Goal: Task Accomplishment & Management: Use online tool/utility

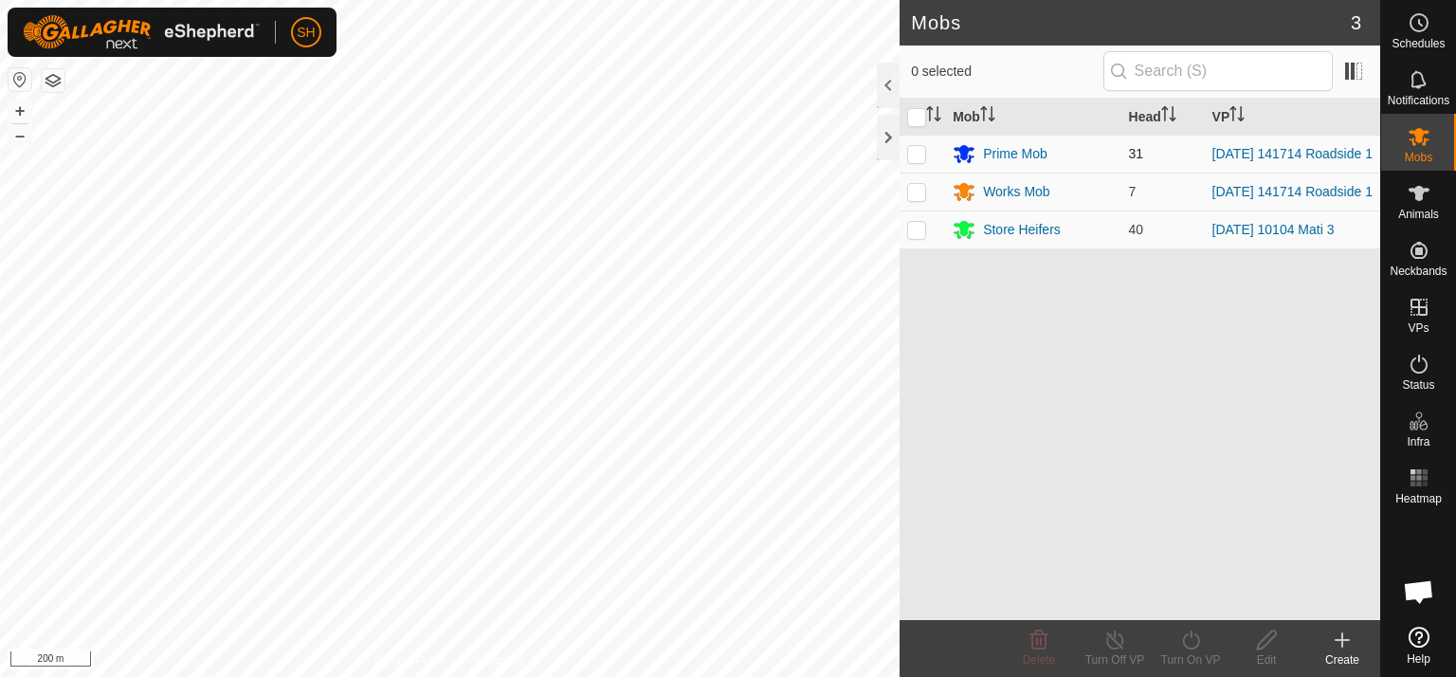
click at [915, 153] on p-checkbox at bounding box center [916, 153] width 19 height 15
checkbox input "true"
click at [1189, 631] on icon at bounding box center [1192, 640] width 24 height 23
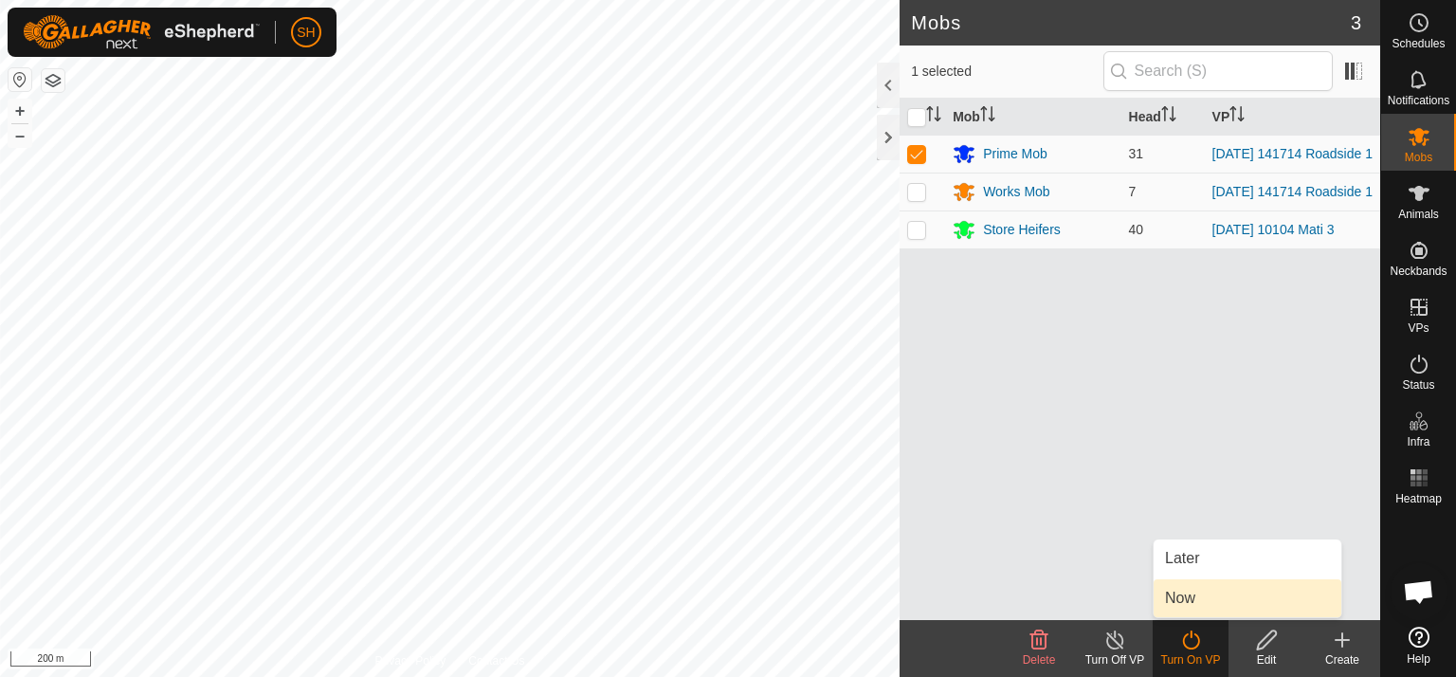
click at [1195, 601] on link "Now" at bounding box center [1248, 598] width 188 height 38
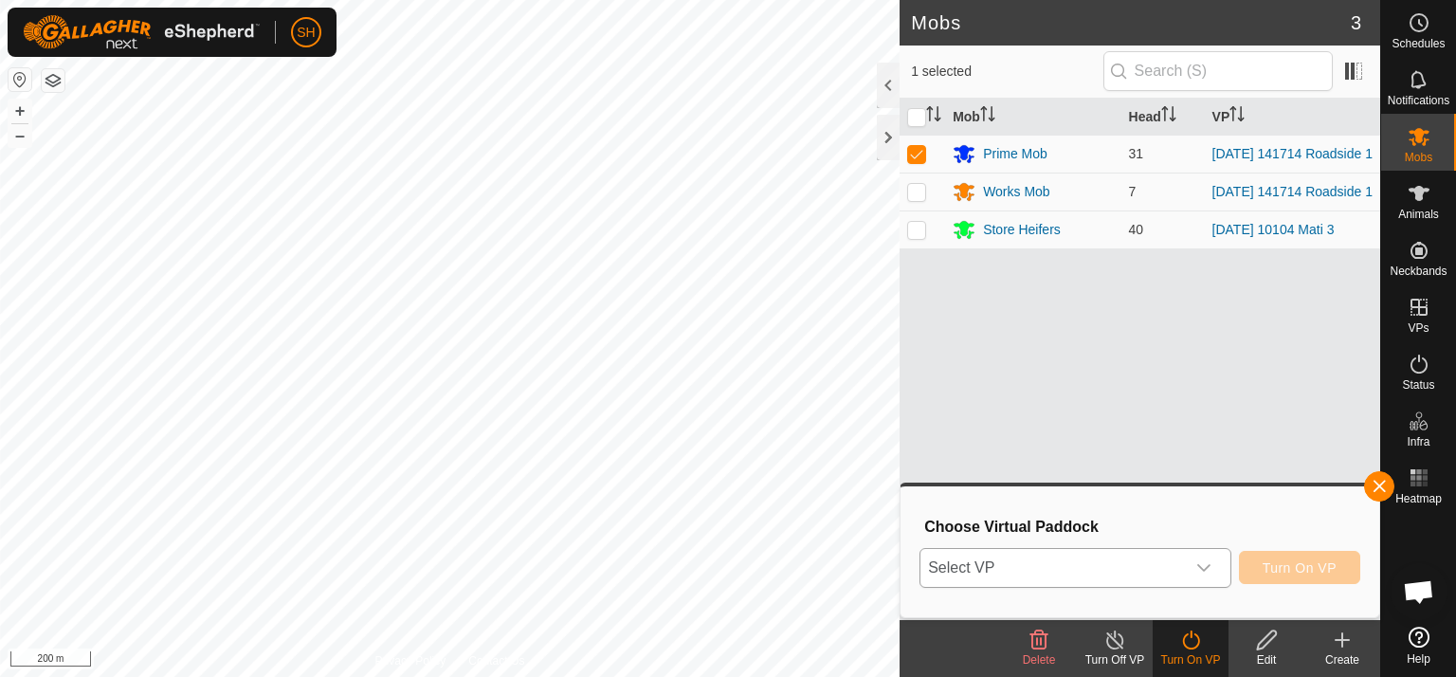
click at [1204, 569] on icon "dropdown trigger" at bounding box center [1204, 567] width 15 height 15
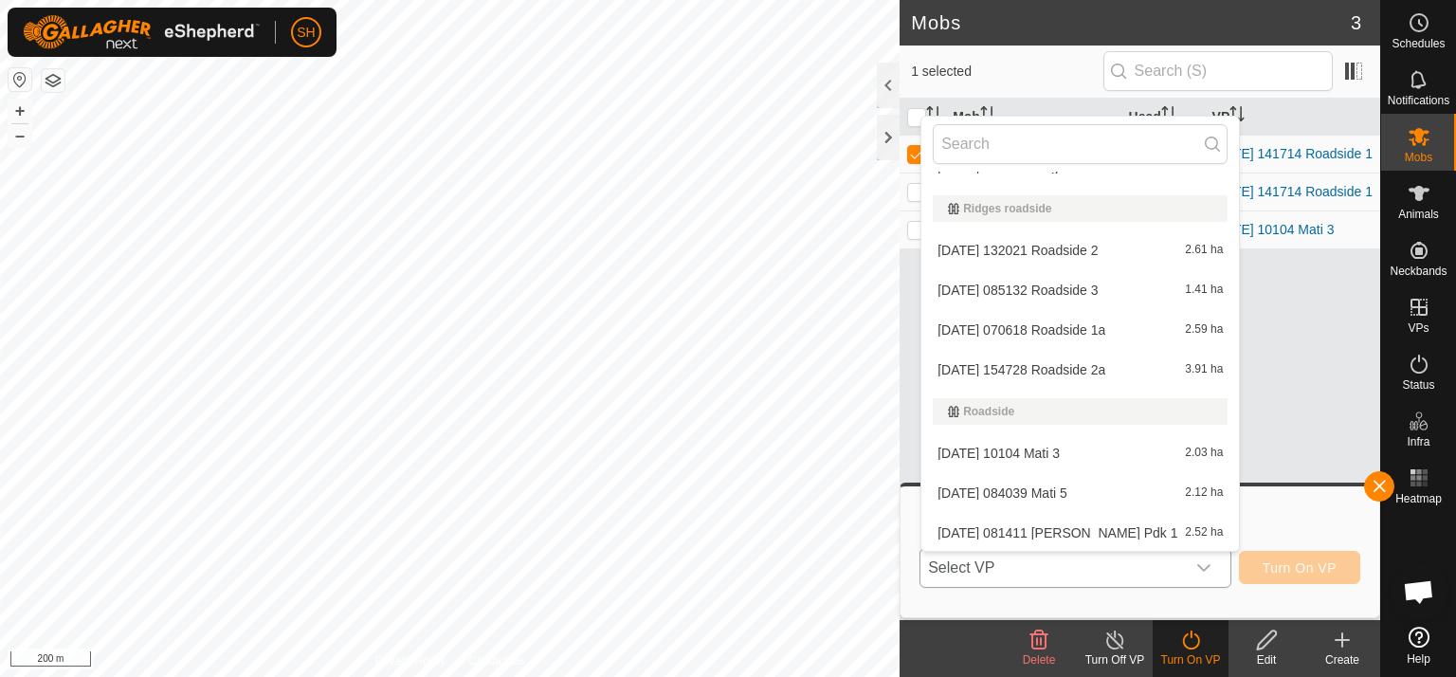
scroll to position [1286, 0]
click at [1089, 324] on li "[DATE] 070618 Roadside 1a 2.59 ha" at bounding box center [1081, 329] width 318 height 38
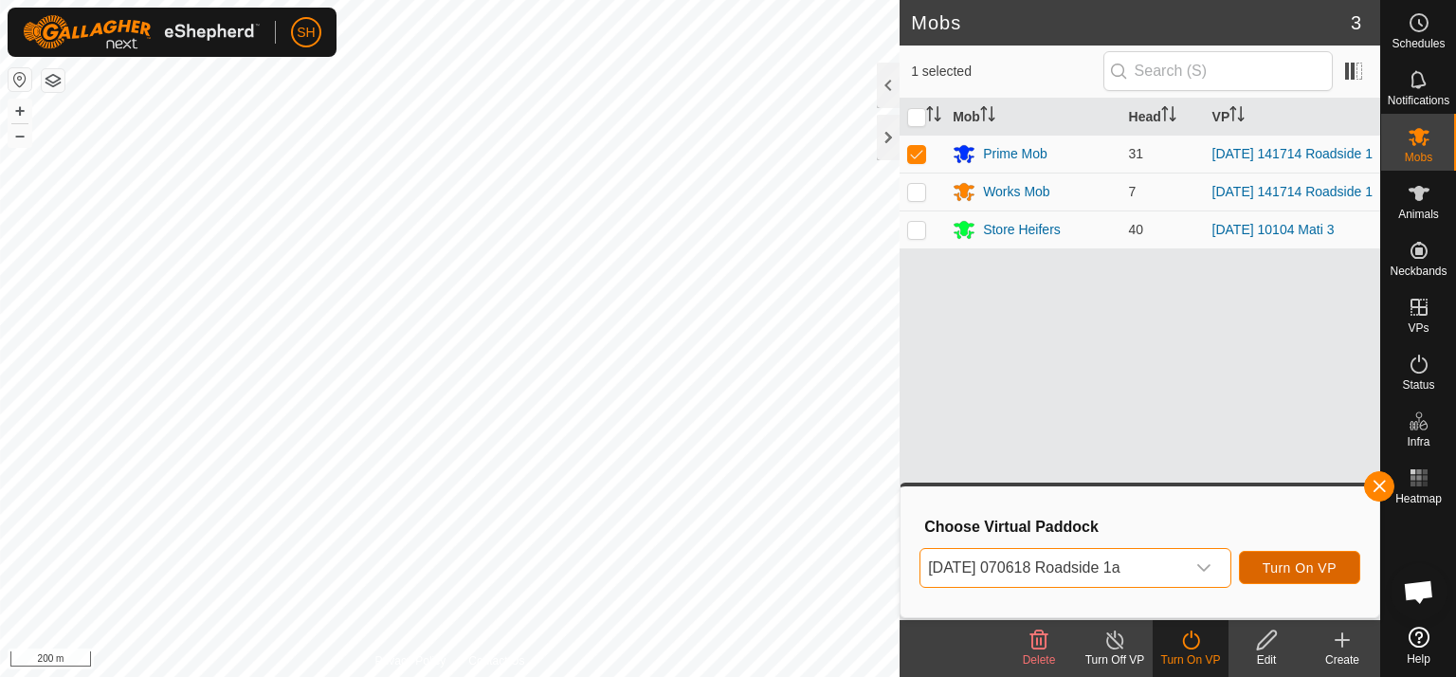
click at [1308, 570] on span "Turn On VP" at bounding box center [1300, 567] width 74 height 15
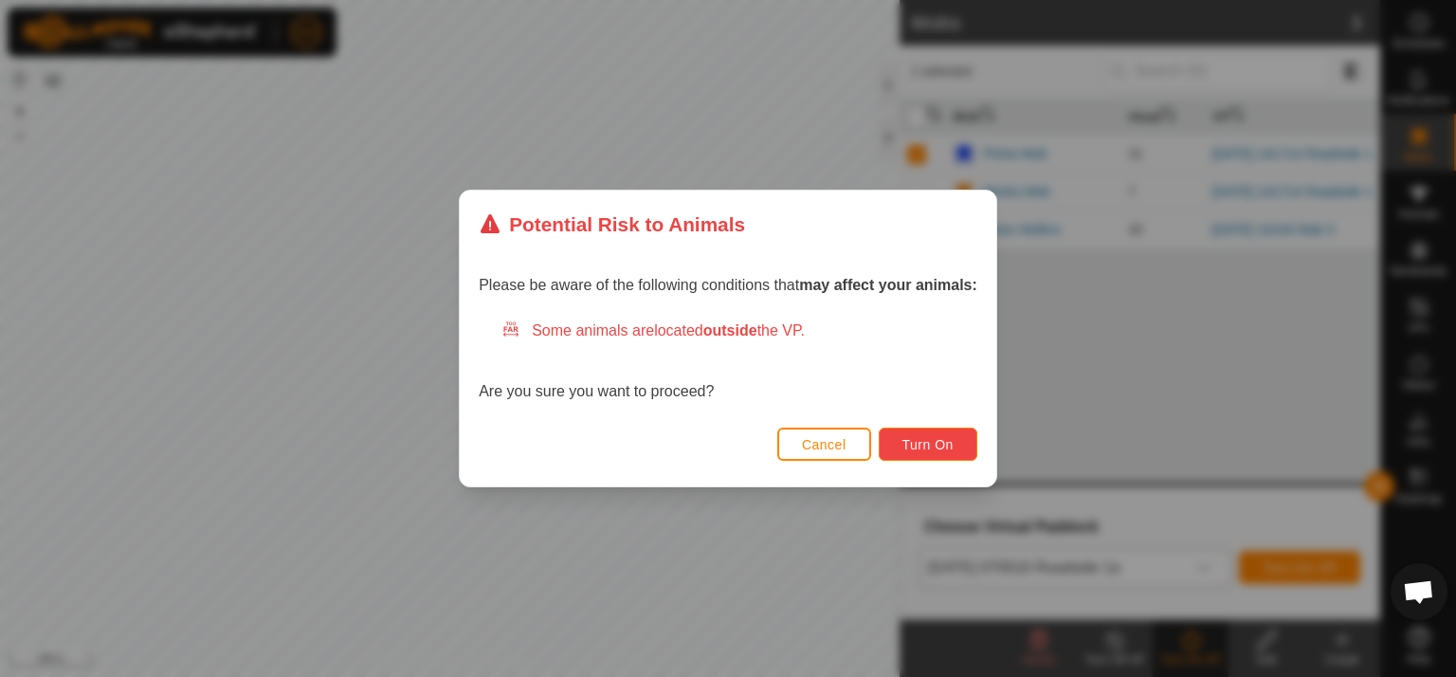
click at [924, 445] on span "Turn On" at bounding box center [928, 444] width 51 height 15
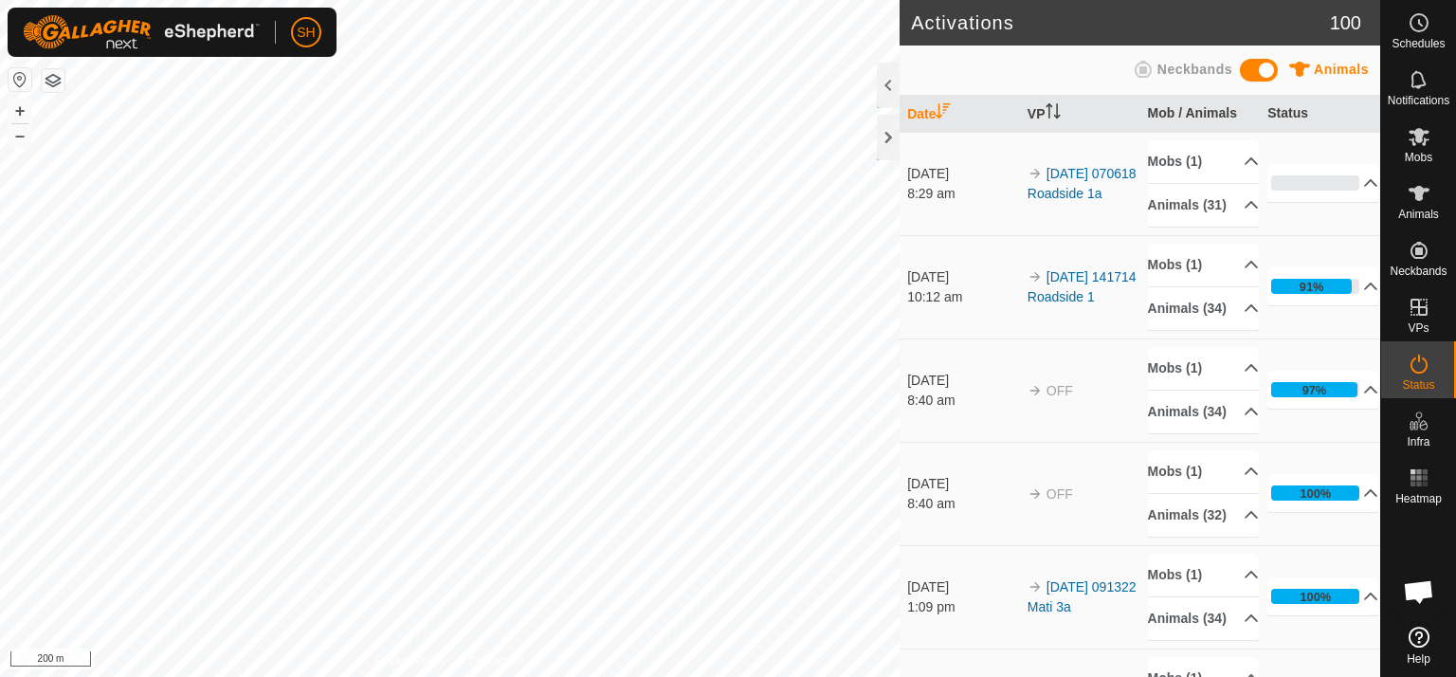
click at [957, 411] on div "8:40 am" at bounding box center [962, 401] width 111 height 20
click at [372, 146] on link "Logout" at bounding box center [394, 146] width 188 height 30
